Goal: Communication & Community: Participate in discussion

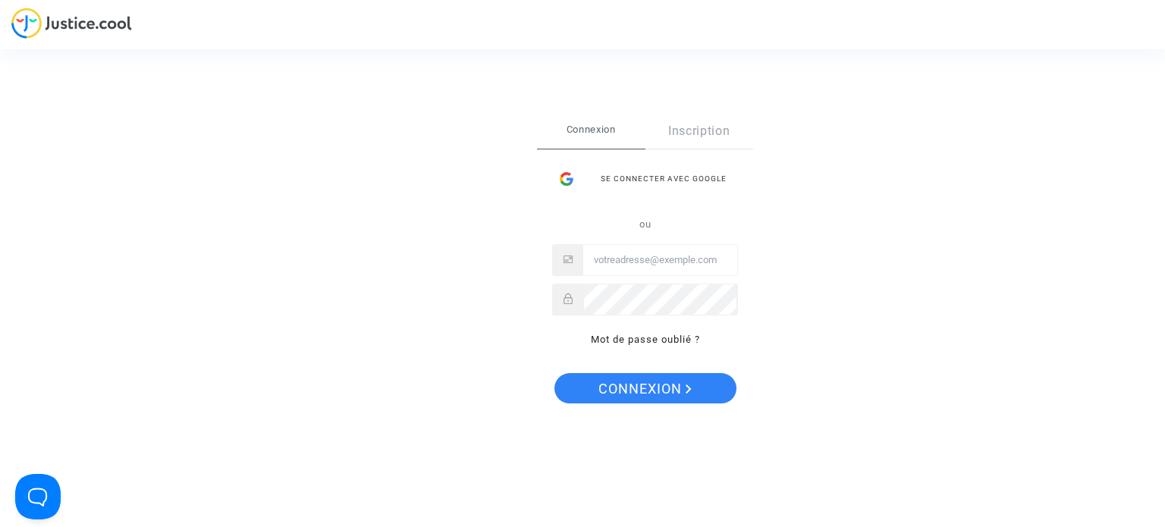
type input "claire.fournier37@gmail.com"
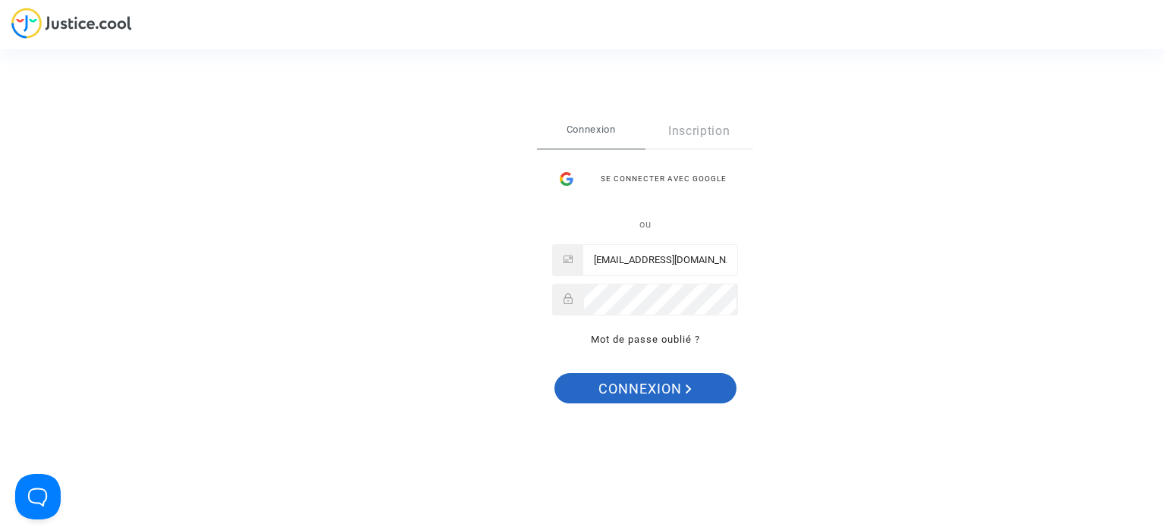
click at [647, 382] on span "Connexion" at bounding box center [644, 389] width 93 height 32
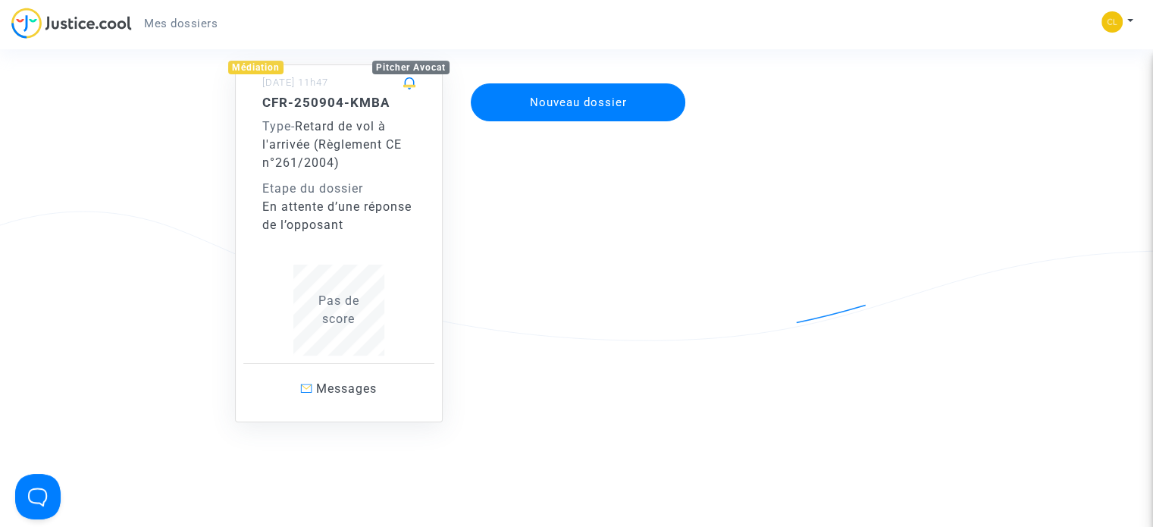
scroll to position [152, 0]
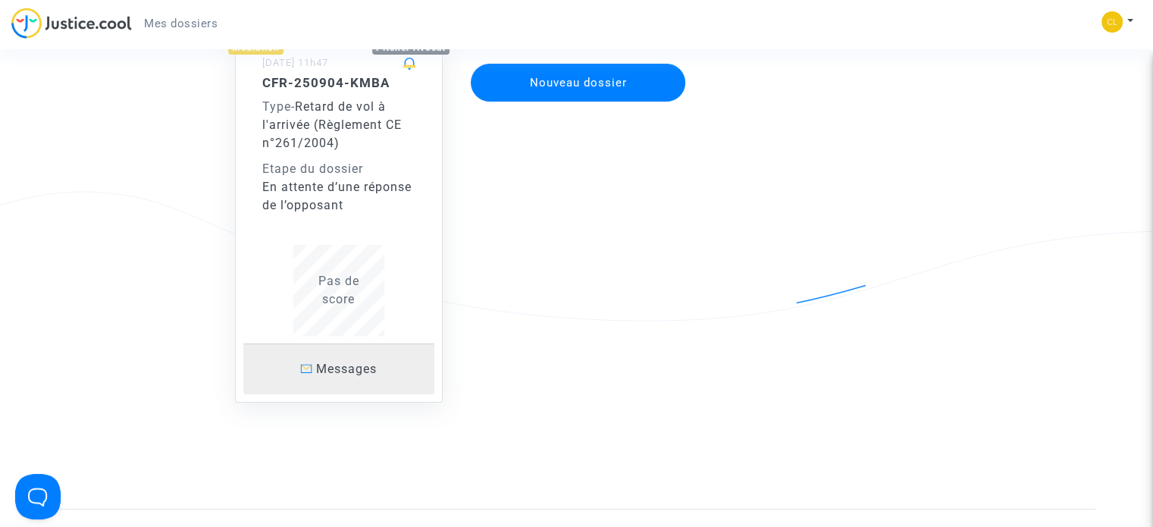
click at [349, 373] on span "Messages" at bounding box center [346, 369] width 61 height 14
